Goal: Find specific page/section: Find specific page/section

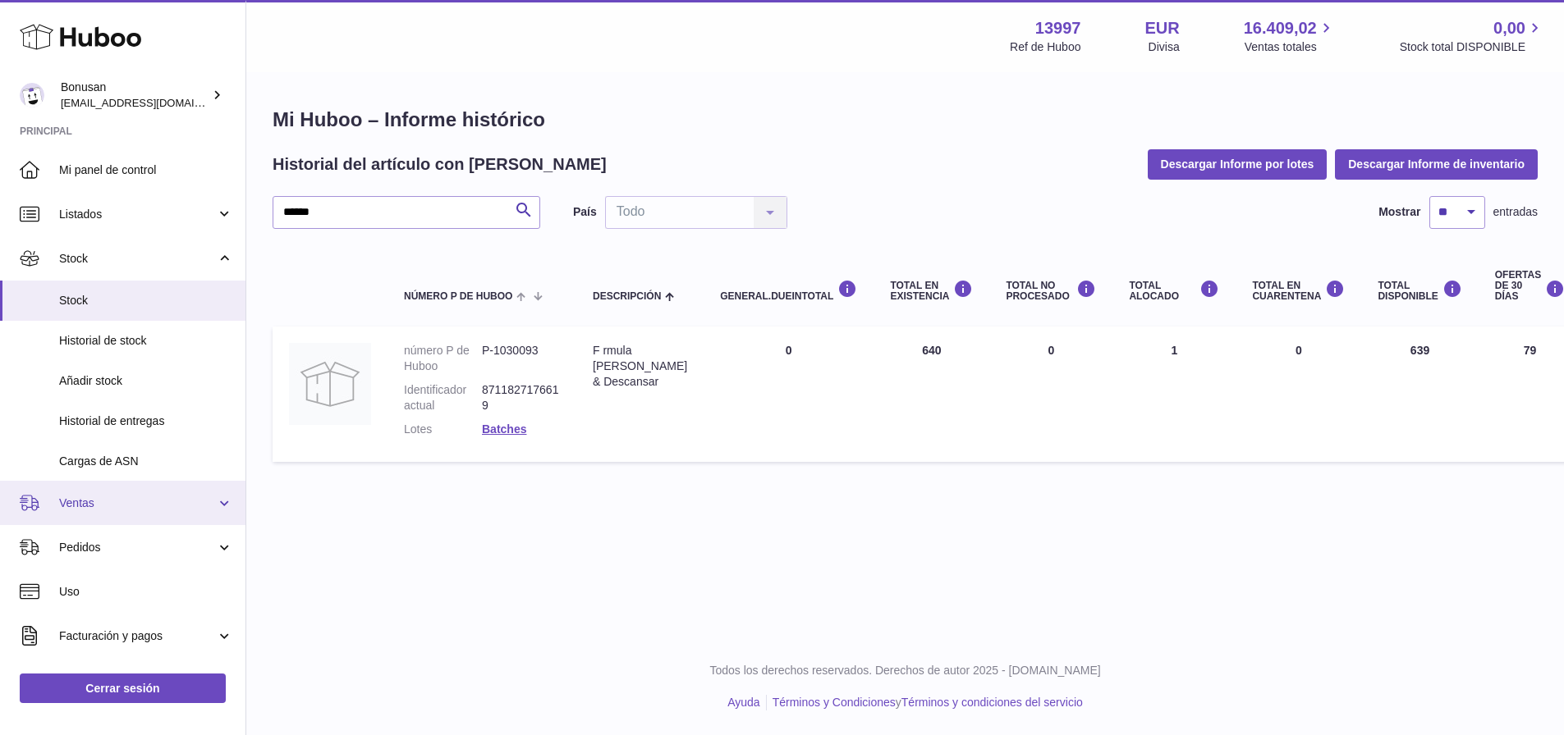
click at [87, 488] on link "Ventas" at bounding box center [122, 503] width 245 height 44
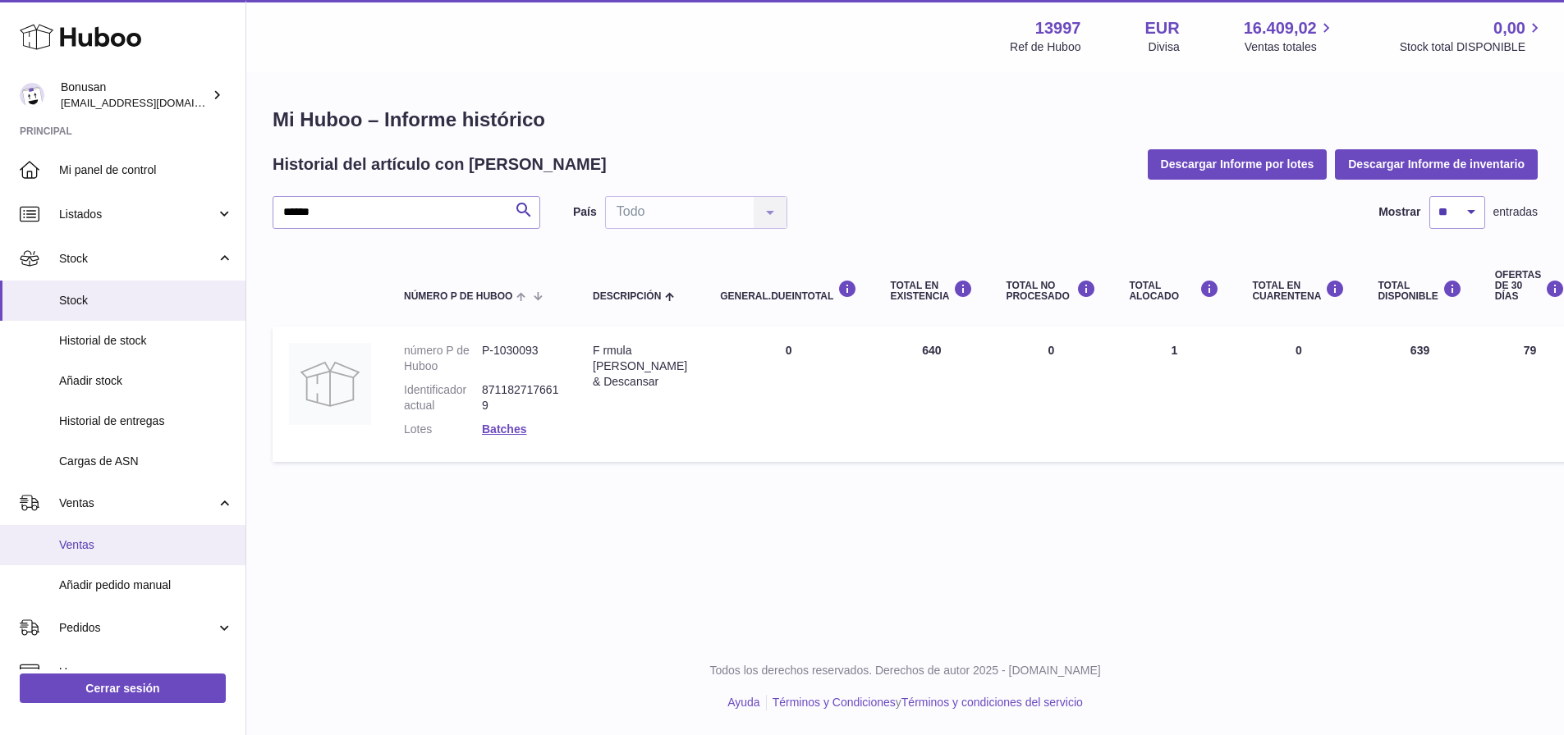
click at [75, 539] on span "Ventas" at bounding box center [146, 546] width 174 height 16
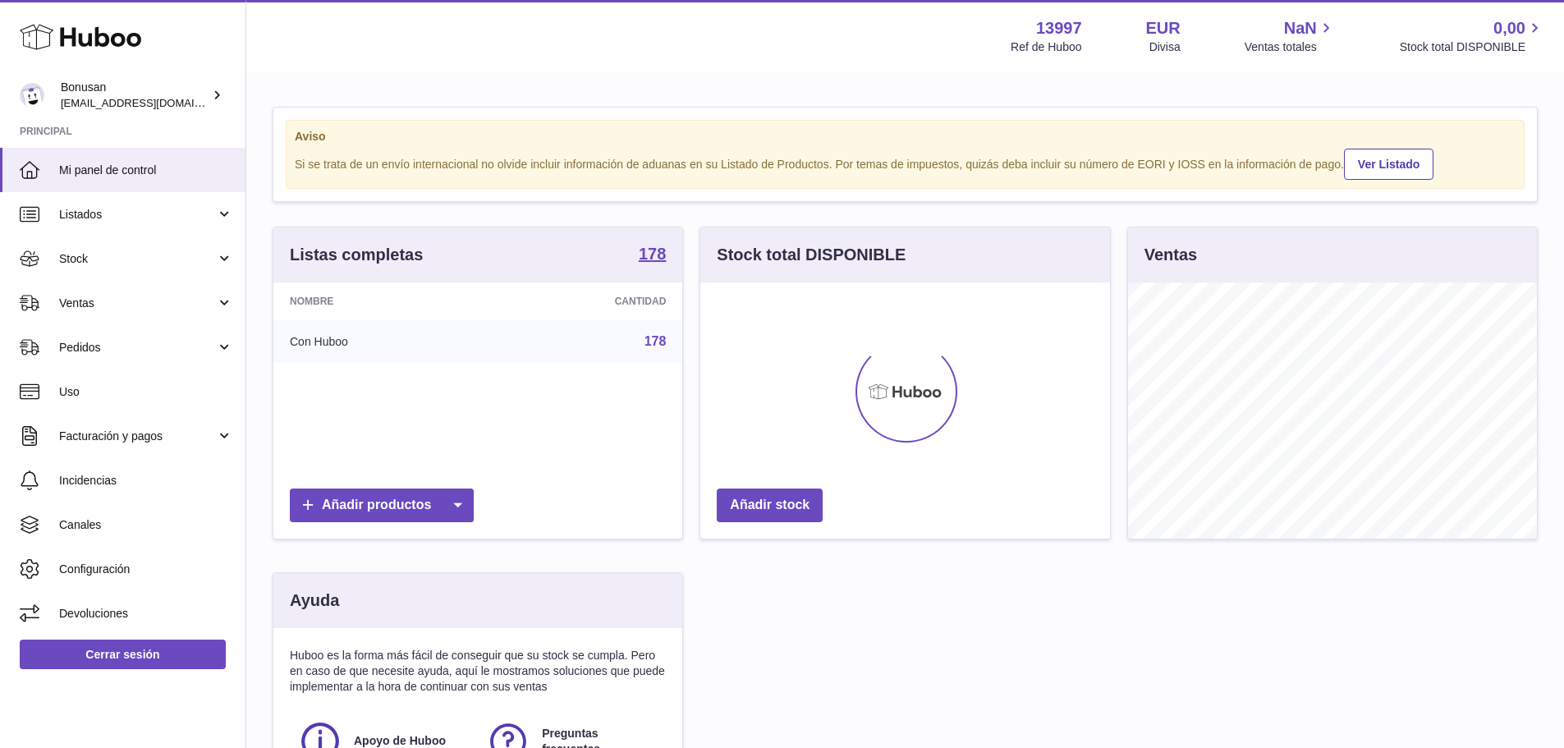
scroll to position [256, 410]
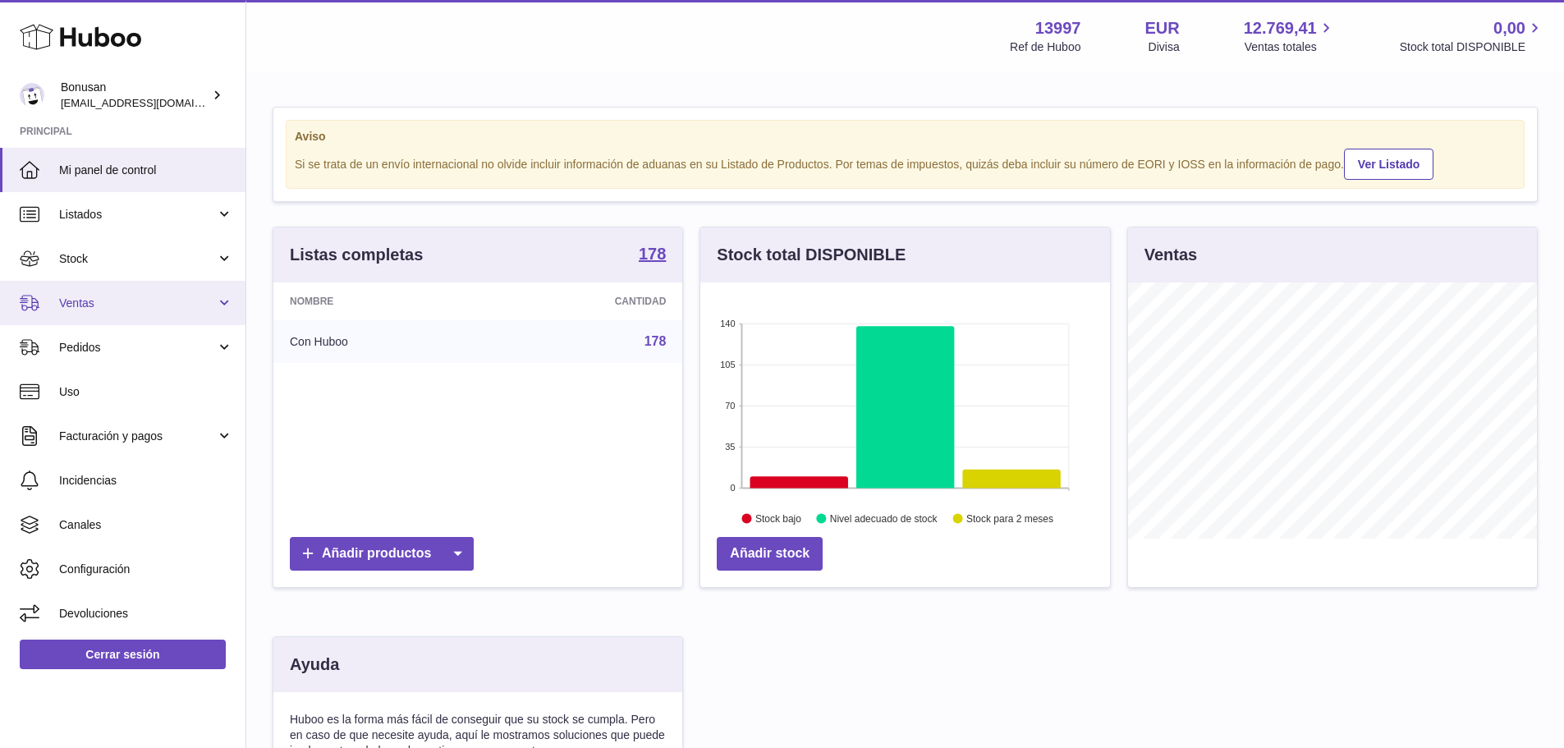
click at [78, 299] on span "Ventas" at bounding box center [137, 303] width 157 height 16
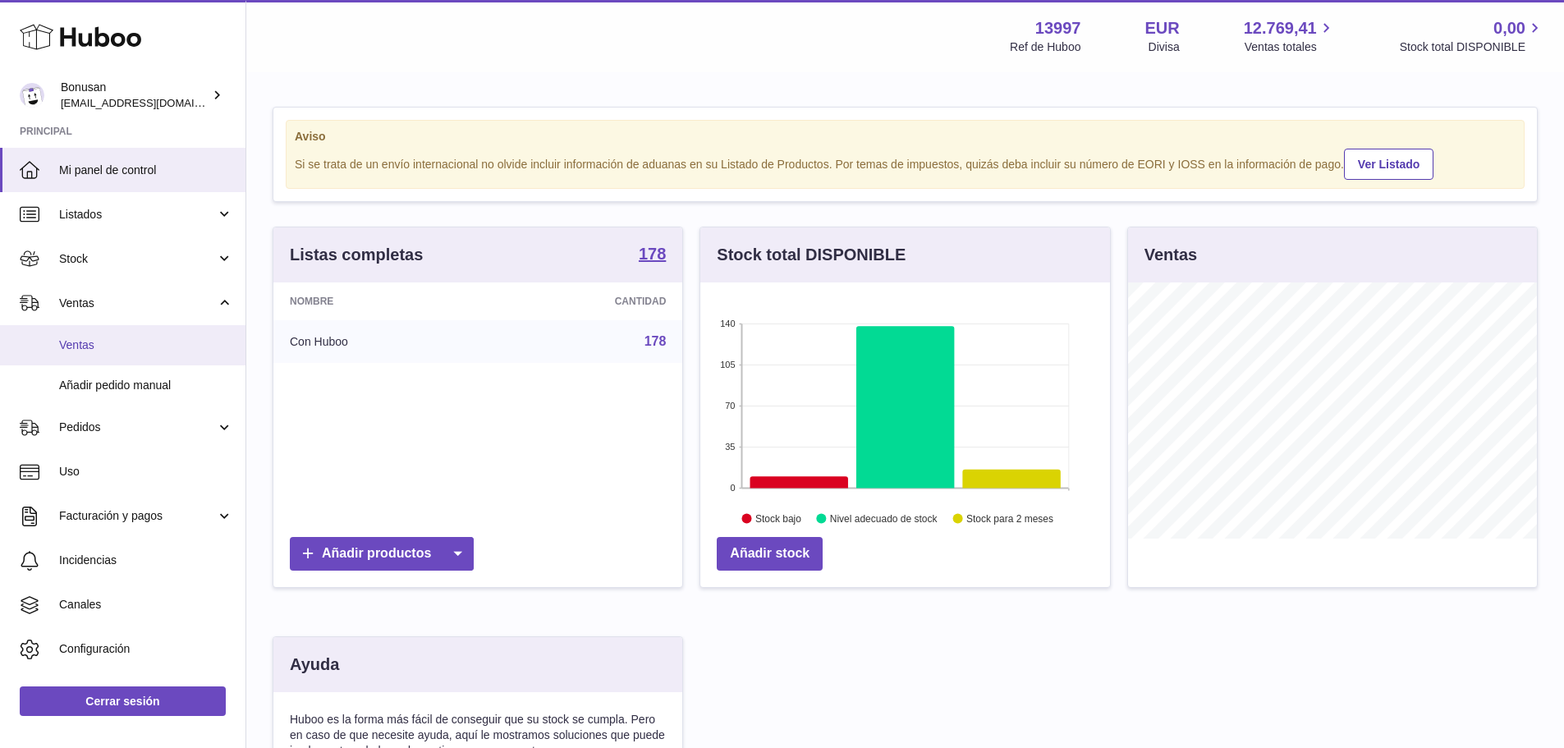
click at [57, 345] on link "Ventas" at bounding box center [122, 345] width 245 height 40
